Goal: Information Seeking & Learning: Find specific fact

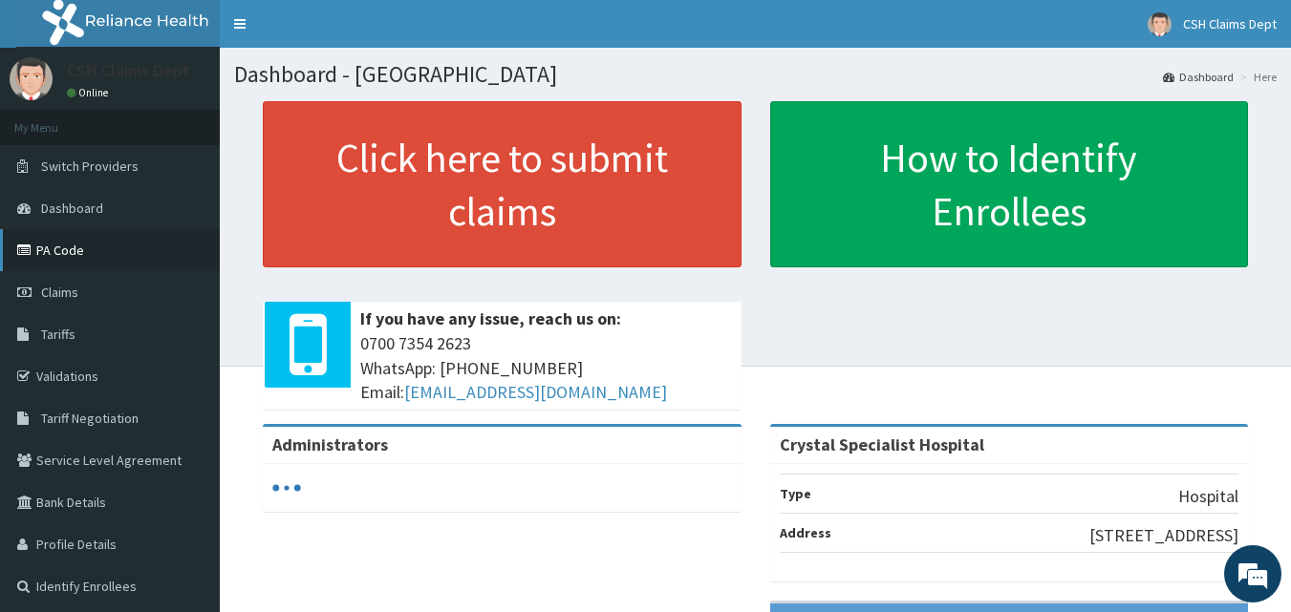
click at [75, 258] on link "PA Code" at bounding box center [110, 250] width 220 height 42
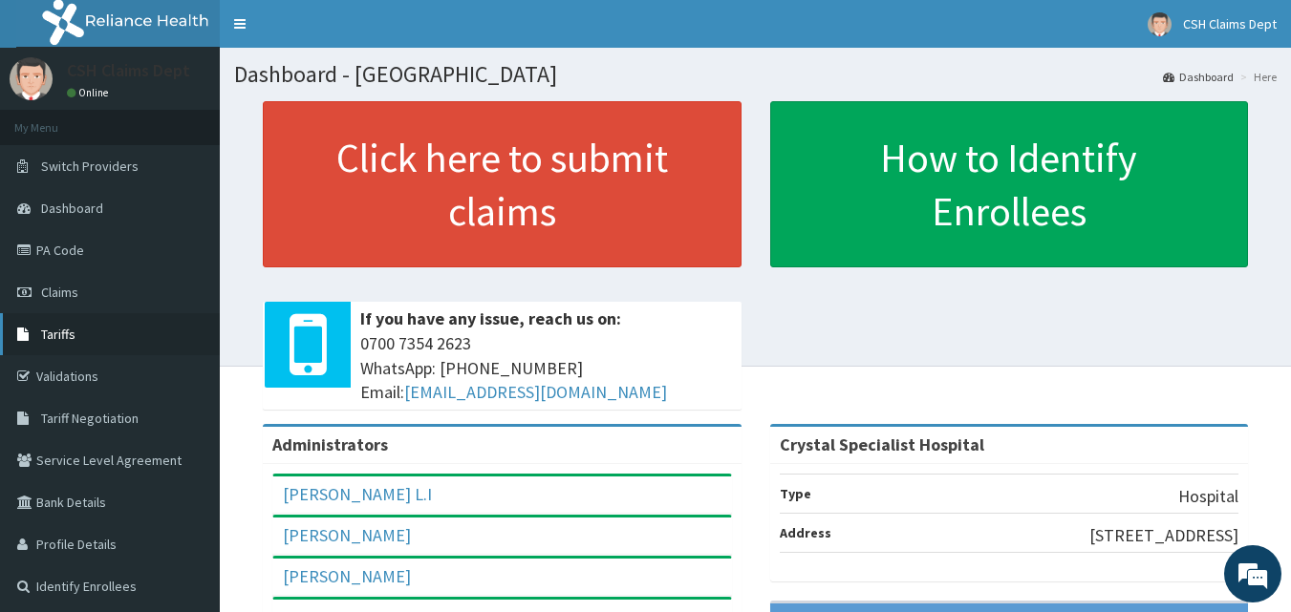
click at [74, 339] on span "Tariffs" at bounding box center [58, 334] width 34 height 17
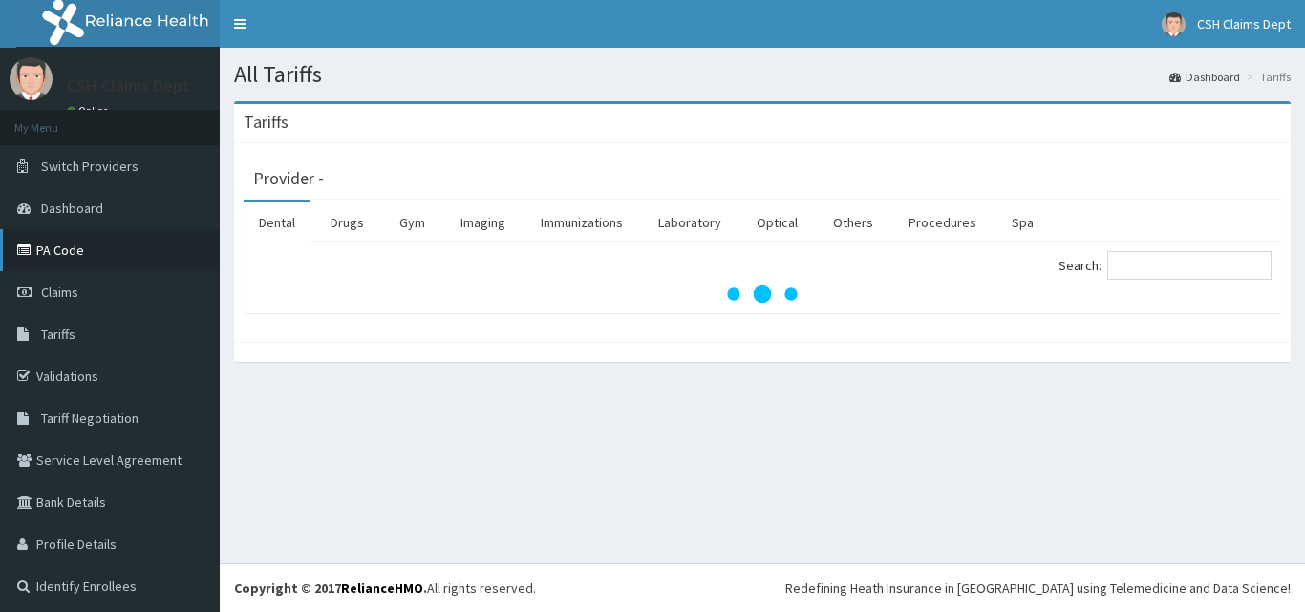
click at [75, 256] on link "PA Code" at bounding box center [110, 250] width 220 height 42
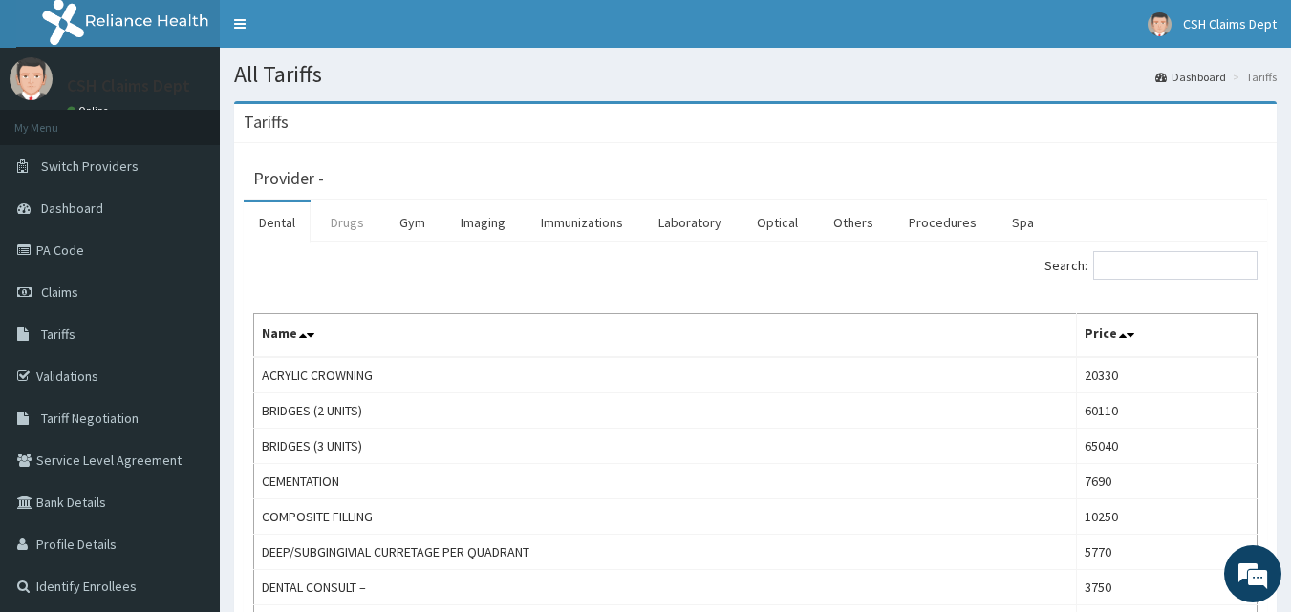
click at [353, 227] on link "Drugs" at bounding box center [347, 223] width 64 height 40
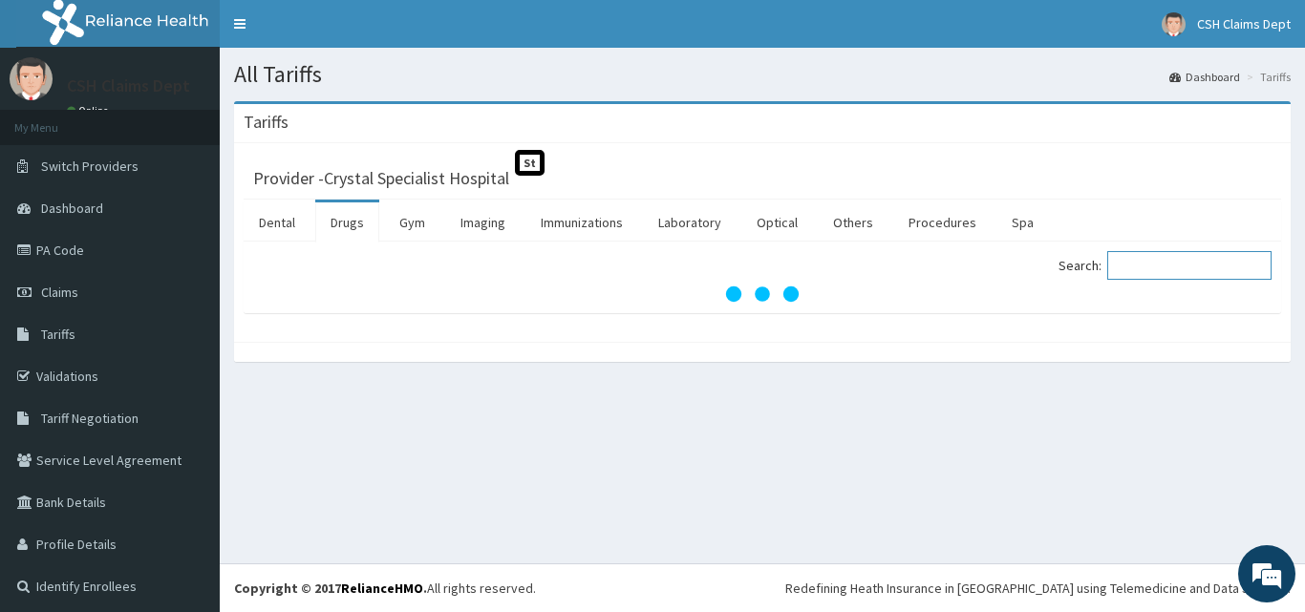
click at [1169, 271] on input "Search:" at bounding box center [1189, 265] width 164 height 29
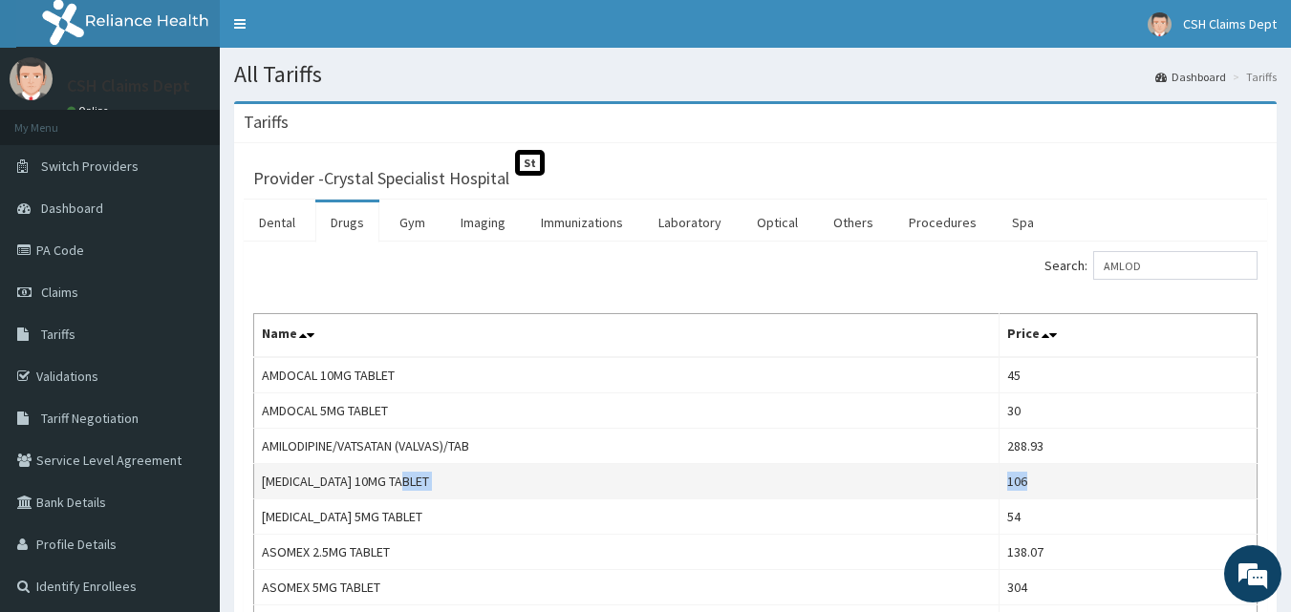
drag, startPoint x: 1056, startPoint y: 479, endPoint x: 990, endPoint y: 480, distance: 65.9
click at [990, 480] on tr "[MEDICAL_DATA] 10MG TABLET 106" at bounding box center [755, 481] width 1003 height 35
copy tr "106"
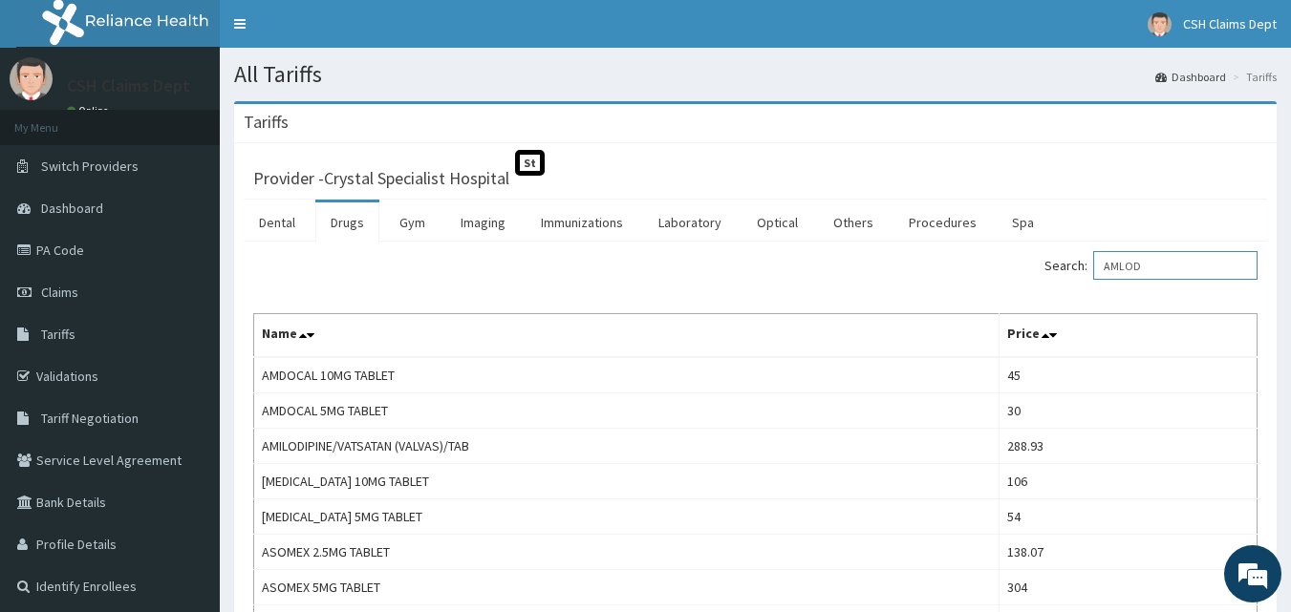
drag, startPoint x: 1188, startPoint y: 268, endPoint x: 1029, endPoint y: 275, distance: 158.7
click at [1035, 270] on div "Search: AMLOD" at bounding box center [1014, 267] width 488 height 33
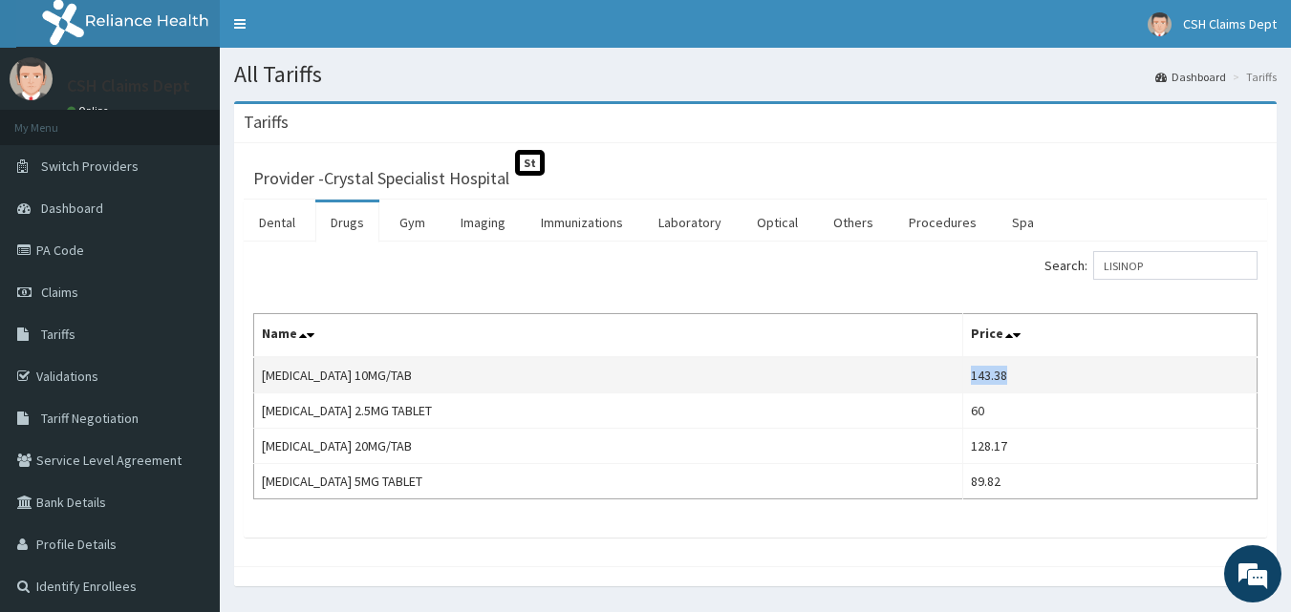
drag, startPoint x: 1013, startPoint y: 383, endPoint x: 942, endPoint y: 384, distance: 70.7
click at [962, 384] on td "143.38" at bounding box center [1109, 375] width 294 height 36
copy td "143.38"
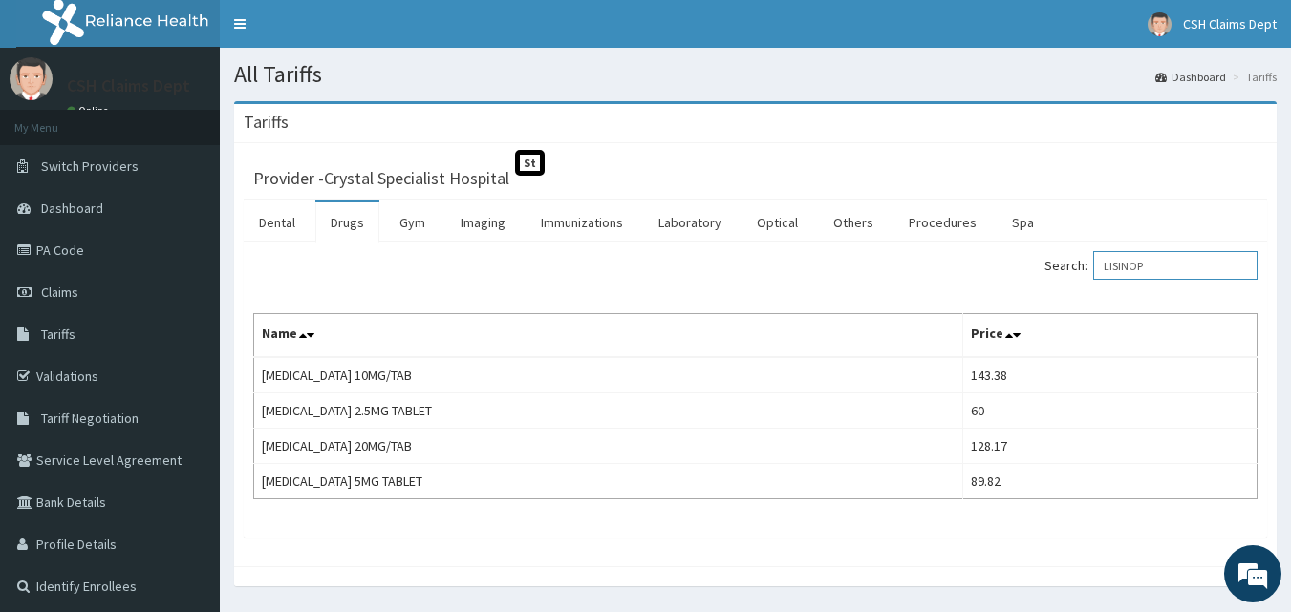
drag, startPoint x: 1187, startPoint y: 268, endPoint x: 973, endPoint y: 267, distance: 214.0
click at [973, 267] on div "Search: LISINOP" at bounding box center [1014, 267] width 488 height 33
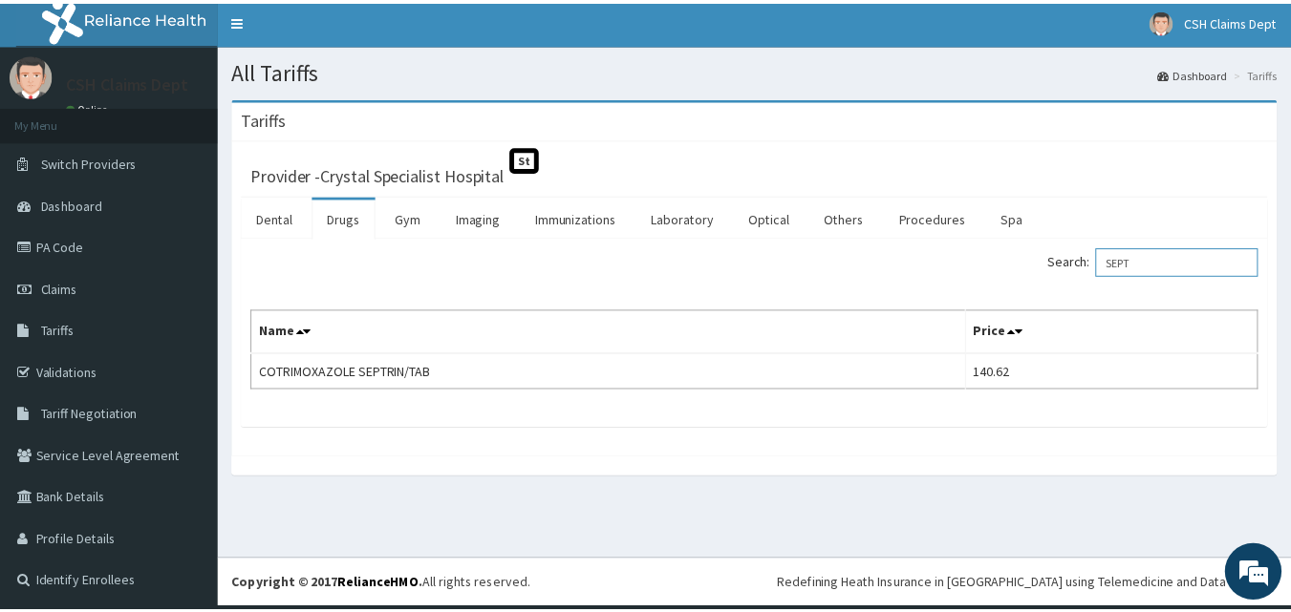
scroll to position [5, 0]
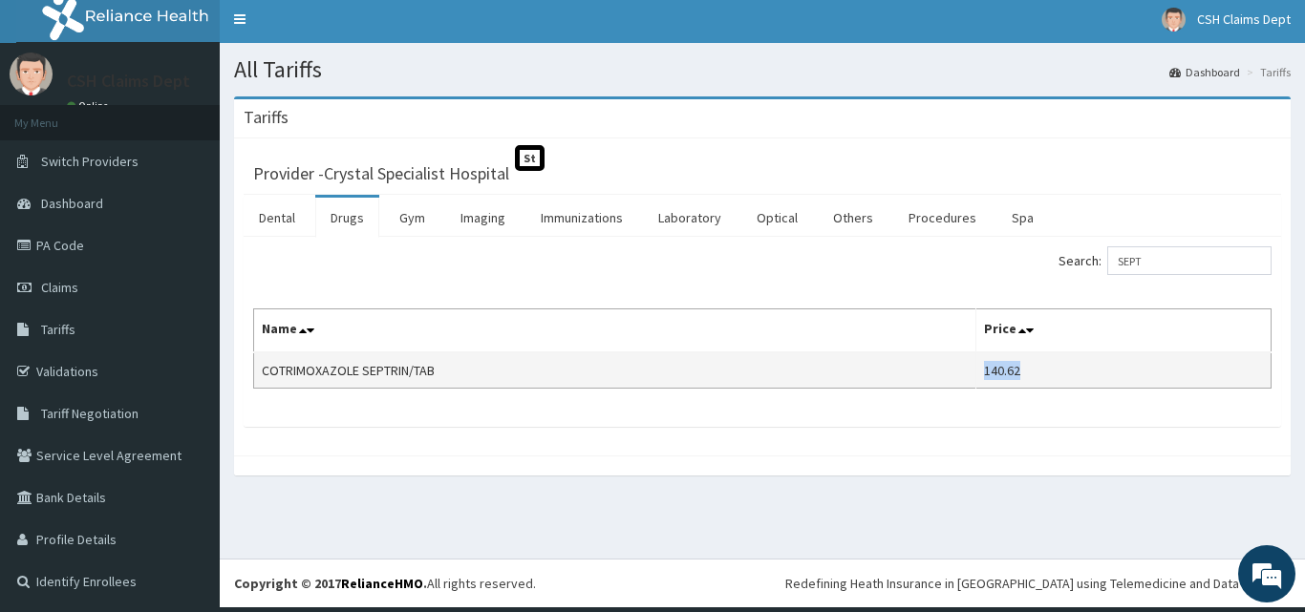
drag, startPoint x: 1037, startPoint y: 385, endPoint x: 963, endPoint y: 383, distance: 73.6
click at [963, 383] on tr "COTRIMOXAZOLE SEPTRIN/TAB 140.62" at bounding box center [763, 371] width 1018 height 36
copy tr "140.62"
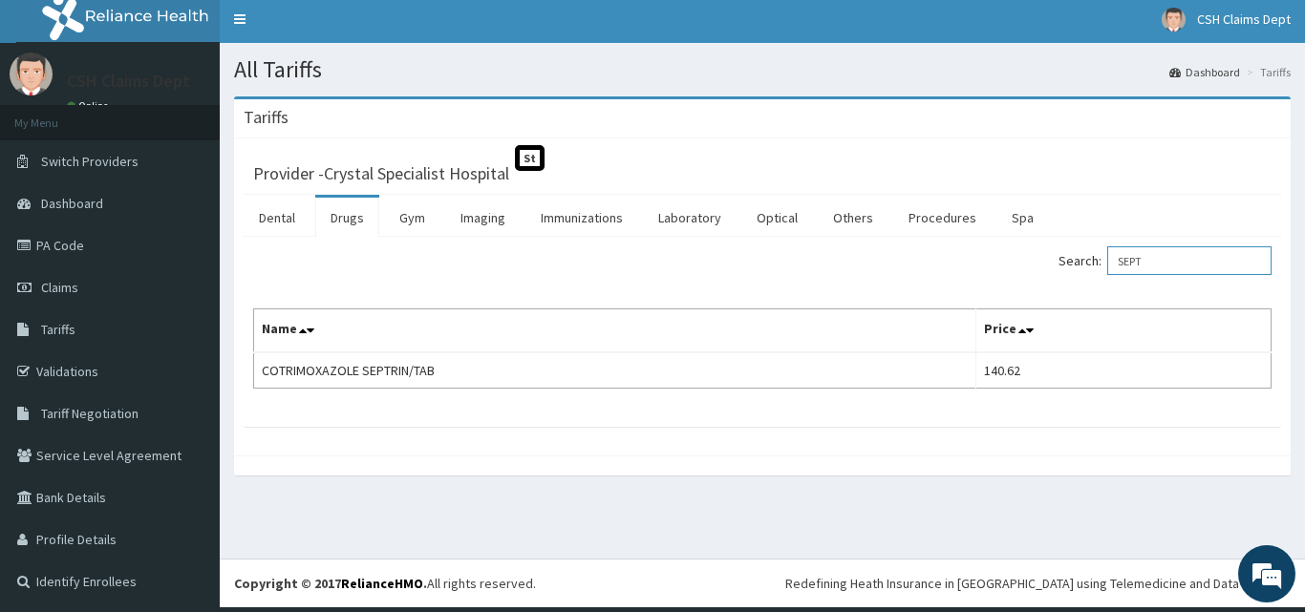
drag, startPoint x: 1182, startPoint y: 263, endPoint x: 964, endPoint y: 259, distance: 217.9
click at [964, 259] on div "Search: SEPT" at bounding box center [1024, 263] width 495 height 33
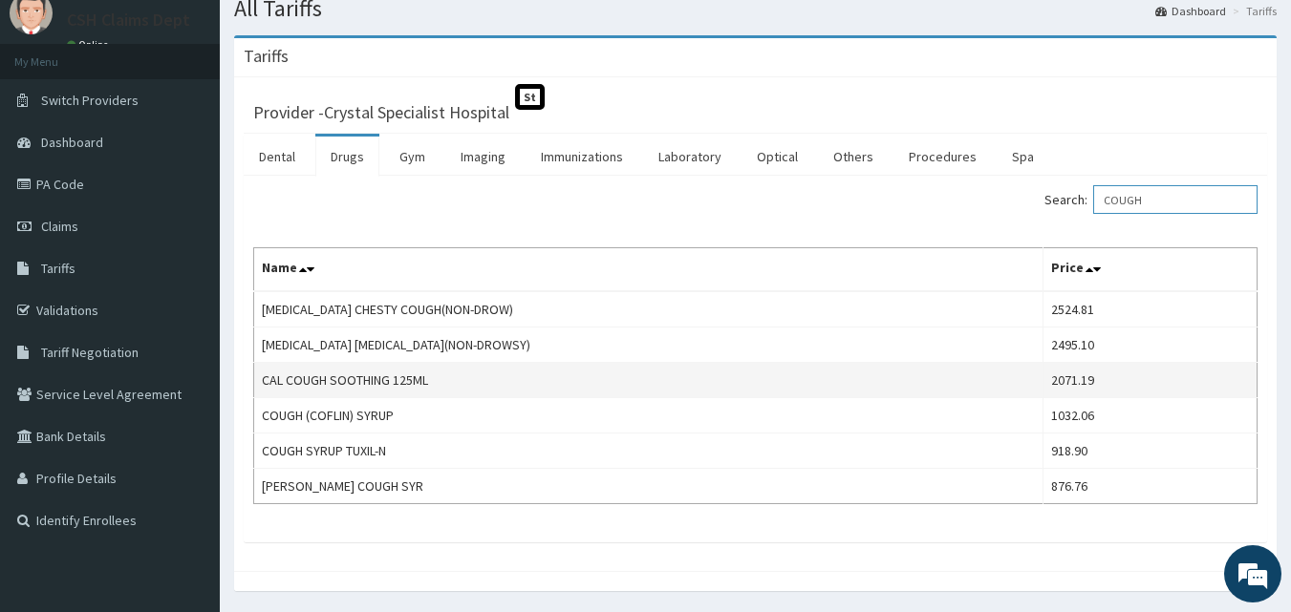
scroll to position [96, 0]
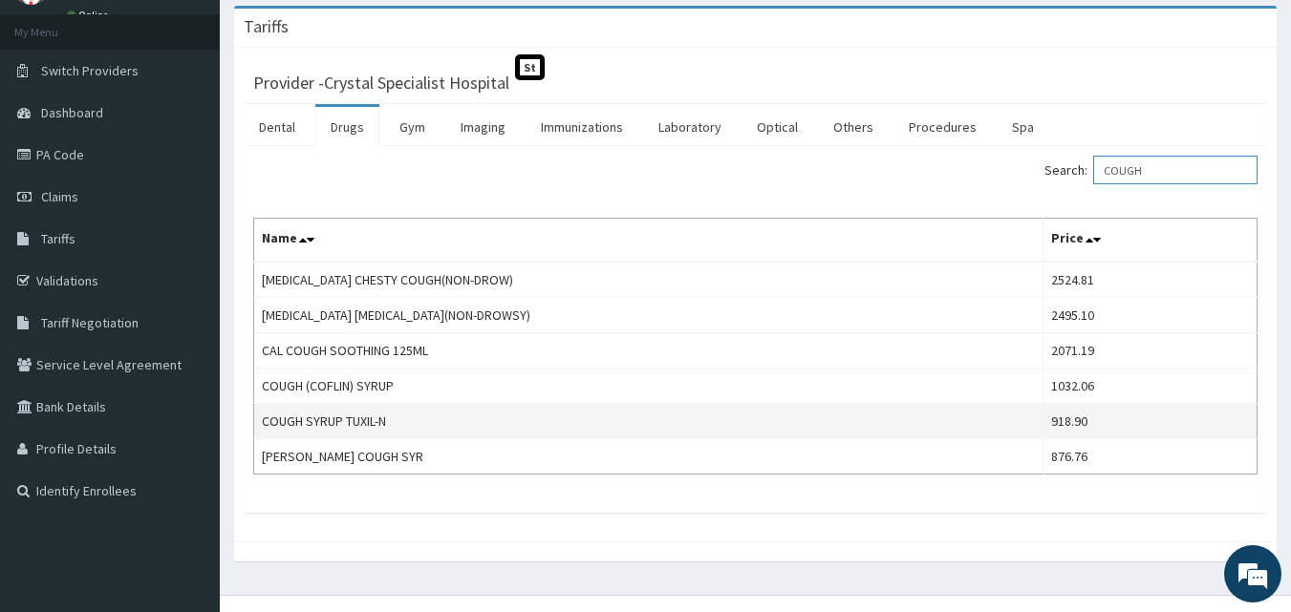
type input "COUGH"
drag, startPoint x: 1070, startPoint y: 430, endPoint x: 969, endPoint y: 422, distance: 101.6
click at [970, 421] on tr "COUGH SYRUP TUXIL-N 918.90" at bounding box center [755, 421] width 1003 height 35
copy tr "918.90"
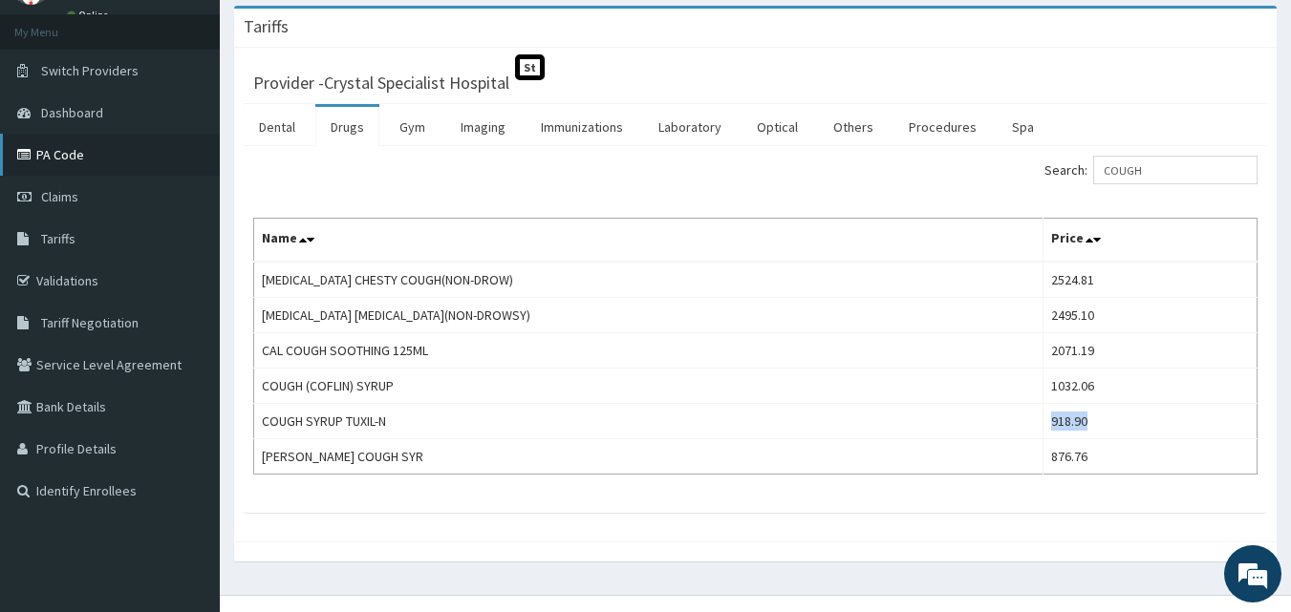
click at [80, 155] on link "PA Code" at bounding box center [110, 155] width 220 height 42
